Goal: Transaction & Acquisition: Purchase product/service

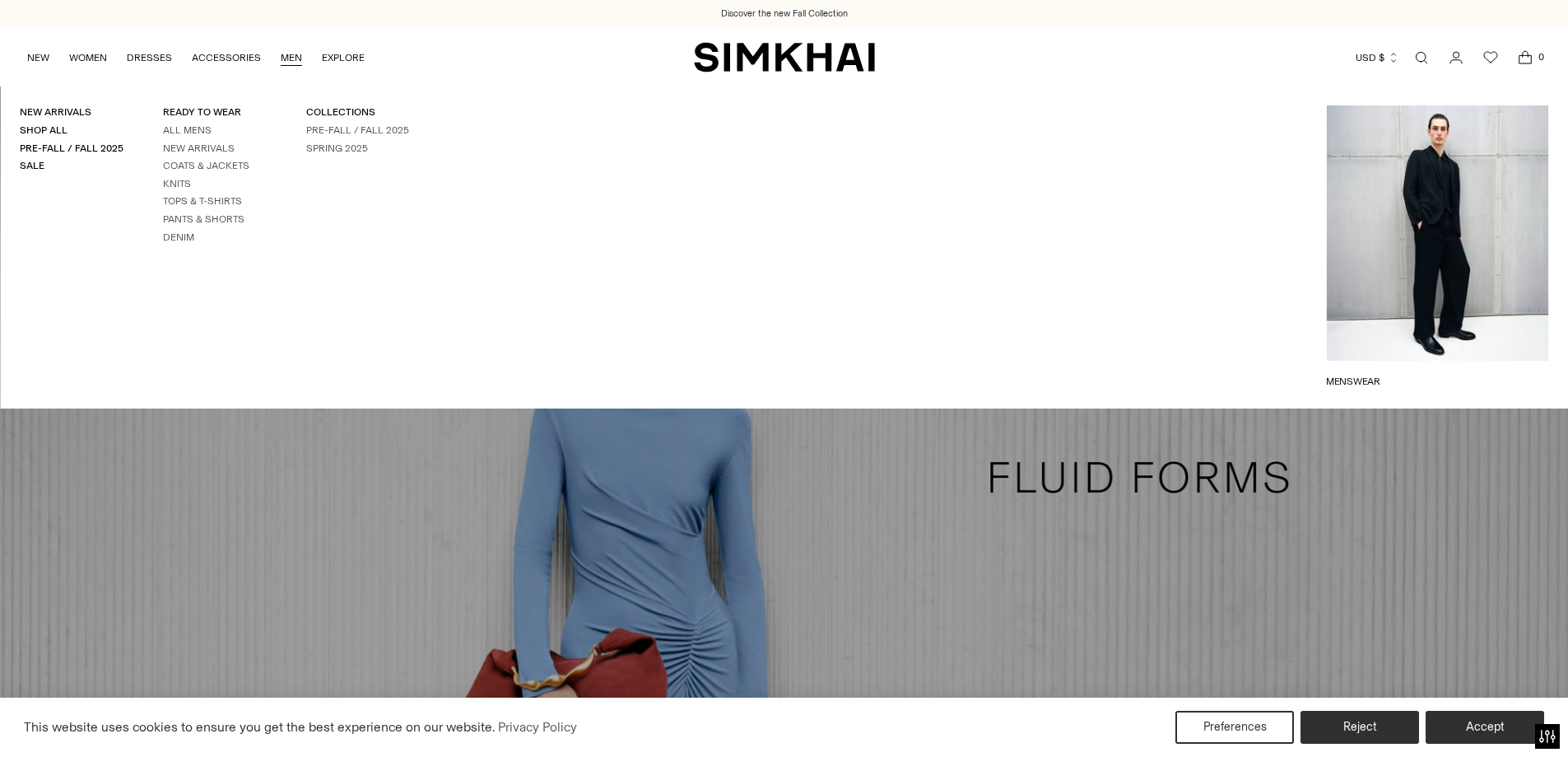
click at [292, 56] on link "MEN" at bounding box center [291, 58] width 21 height 36
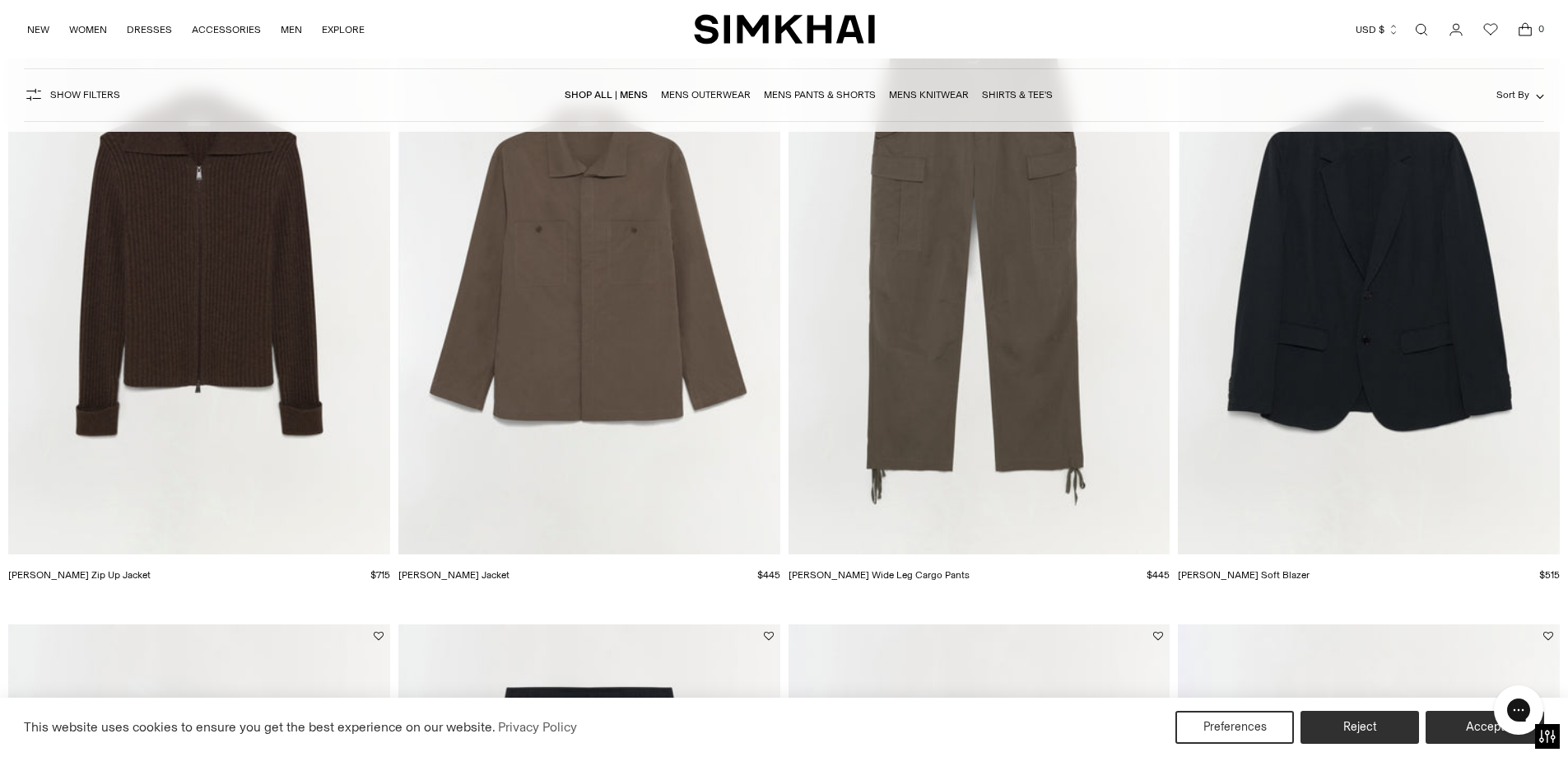
scroll to position [1538, 0]
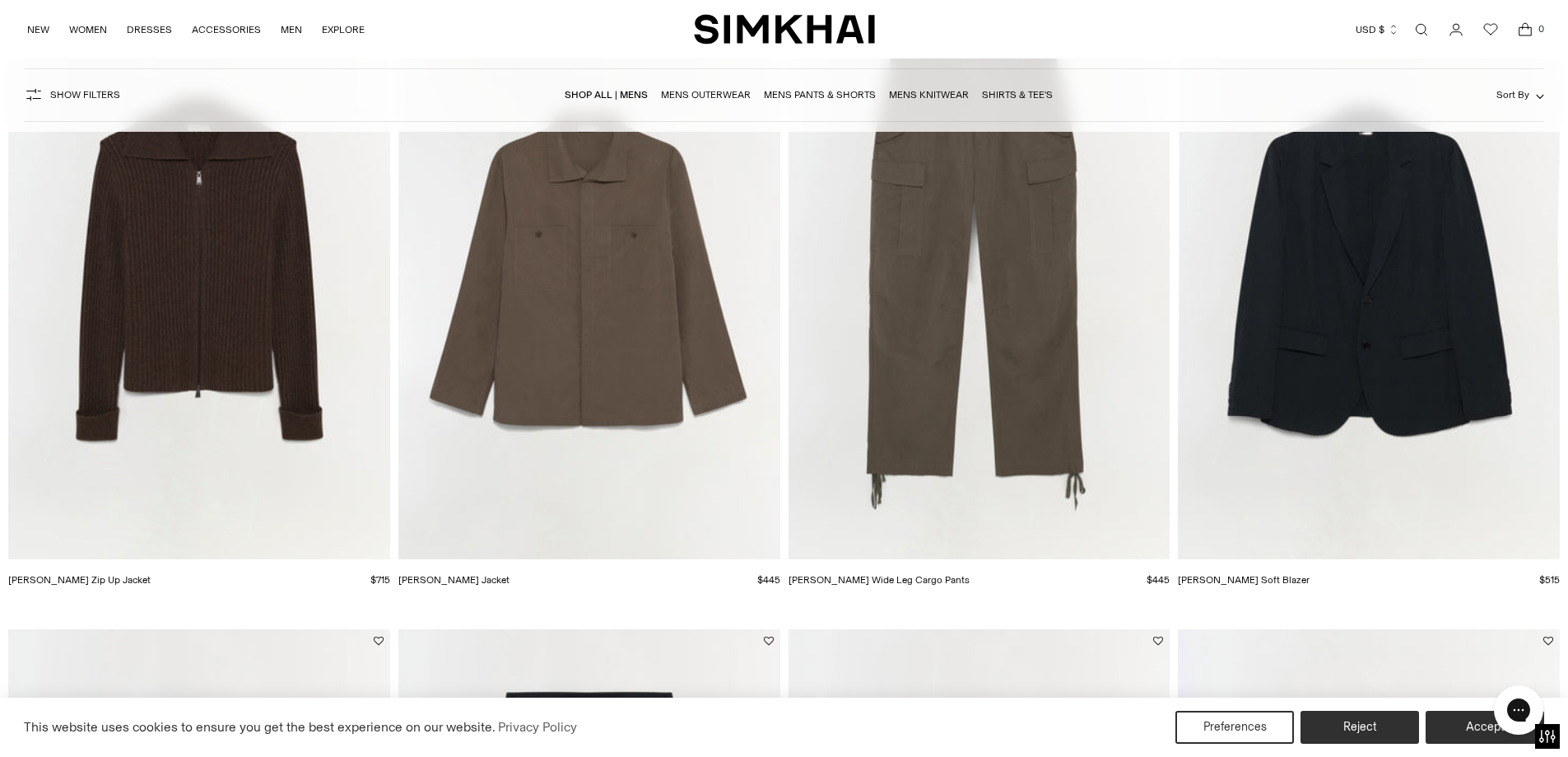
click at [0, 0] on img "Geoff Cashmere Zip Up Jacket" at bounding box center [0, 0] width 0 height 0
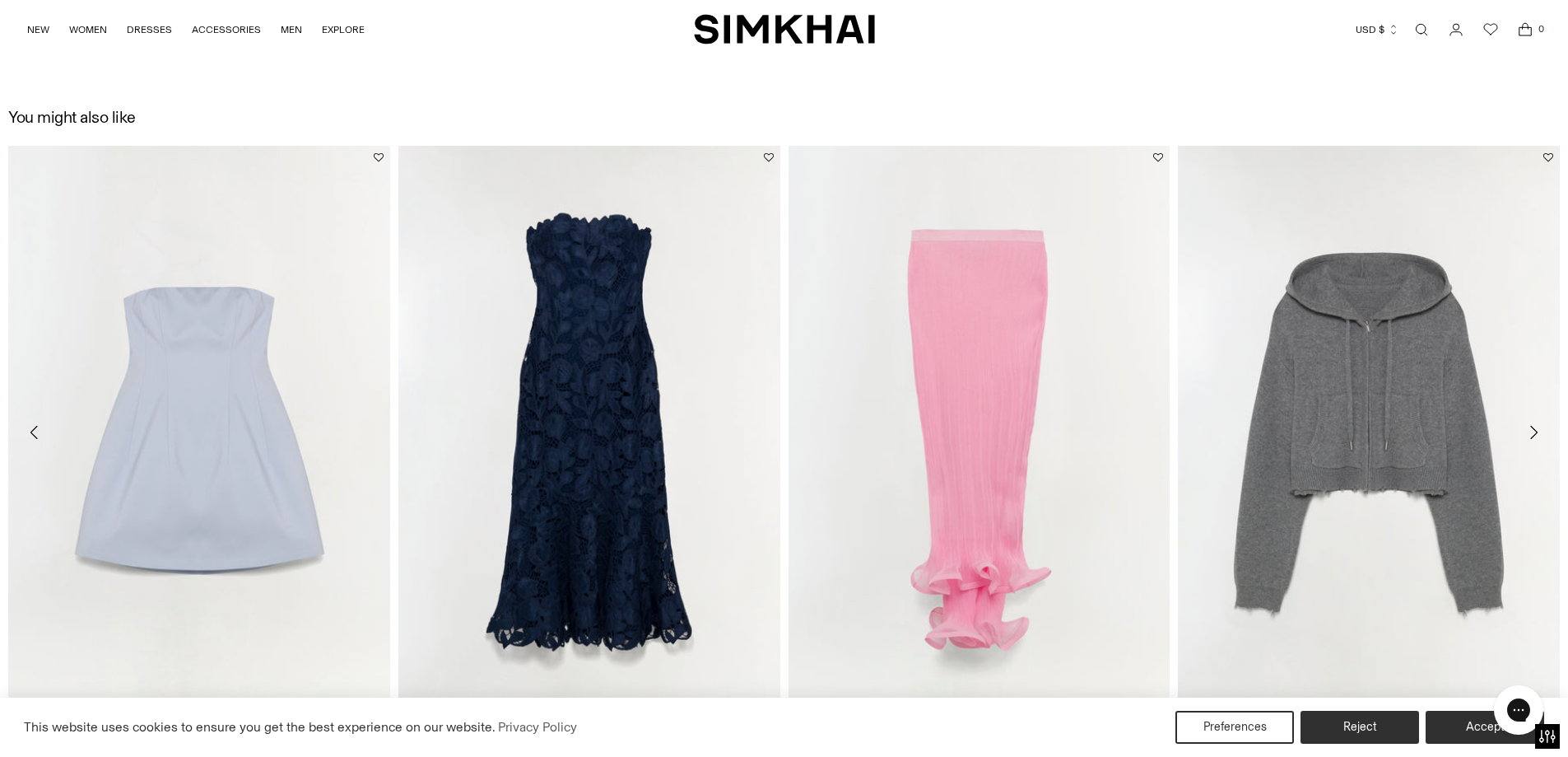
scroll to position [2636, 0]
